Goal: Task Accomplishment & Management: Manage account settings

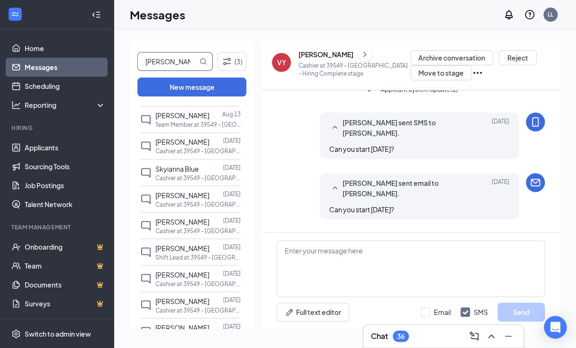
scroll to position [512, 0]
click at [226, 62] on icon "Filter" at bounding box center [226, 61] width 11 height 11
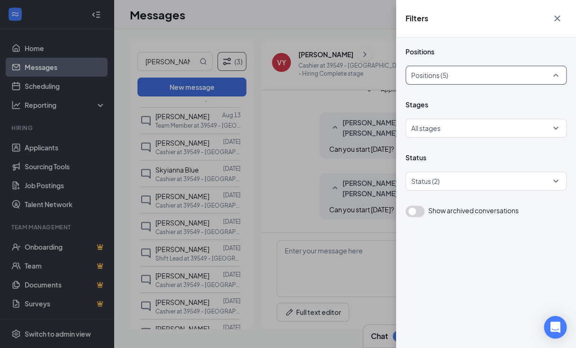
click at [451, 72] on div at bounding box center [482, 75] width 143 height 15
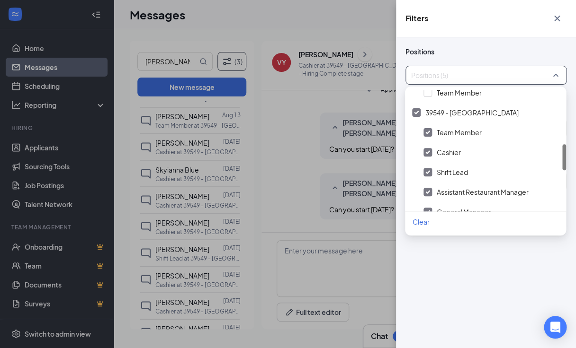
scroll to position [244, 0]
click at [418, 115] on img at bounding box center [416, 114] width 5 height 4
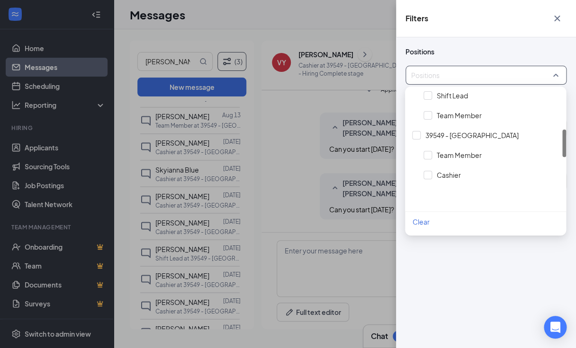
scroll to position [147, 0]
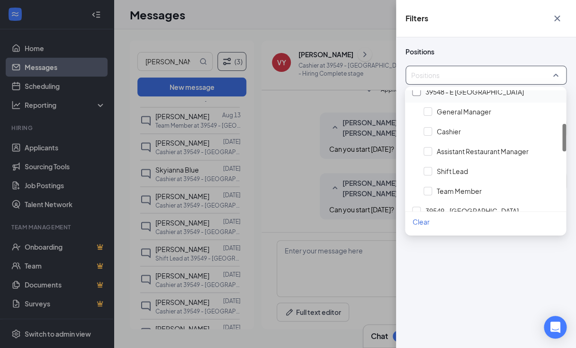
click at [419, 95] on div at bounding box center [416, 92] width 9 height 9
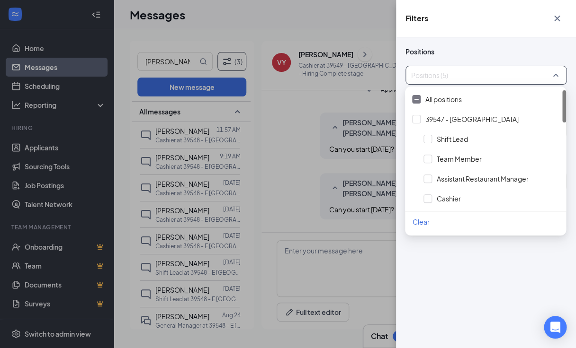
click at [246, 116] on div "Filters Positions Positions (5) Stages All stages Status Status (2) Show archiv…" at bounding box center [288, 174] width 576 height 348
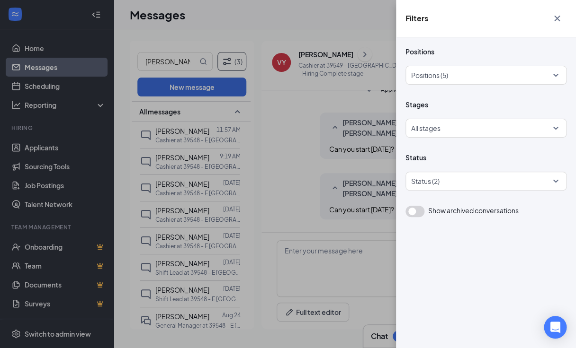
click at [246, 116] on div "Filters Positions Positions (5) Stages All stages Status Status (2) Show archiv…" at bounding box center [288, 174] width 576 height 348
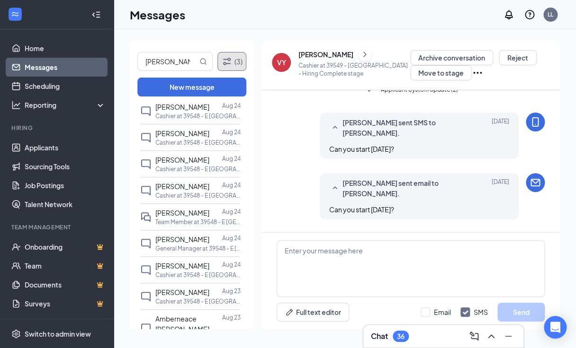
scroll to position [264, 0]
click at [205, 199] on p "Cashier at 39548 - E [GEOGRAPHIC_DATA]" at bounding box center [197, 195] width 85 height 8
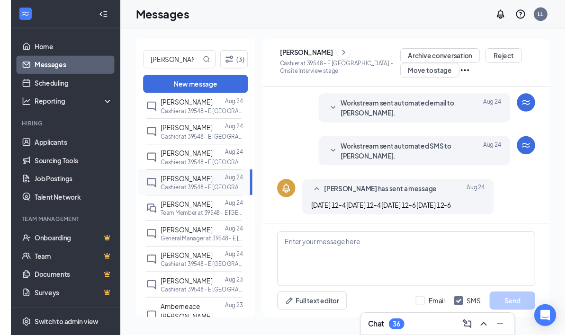
scroll to position [117, 0]
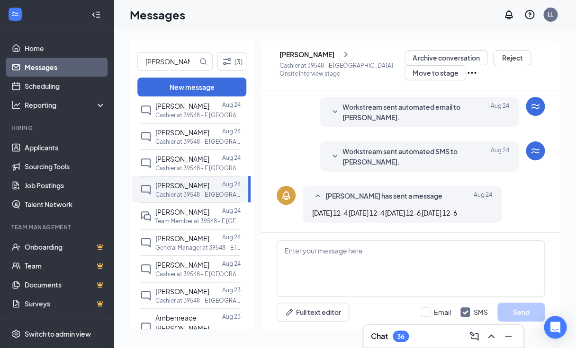
click at [329, 66] on p "Cashier at 39548 - E [GEOGRAPHIC_DATA] - Onsite Interview stage" at bounding box center [341, 70] width 125 height 16
click at [329, 58] on div "[PERSON_NAME]" at bounding box center [306, 54] width 55 height 9
